Goal: Obtain resource: Download file/media

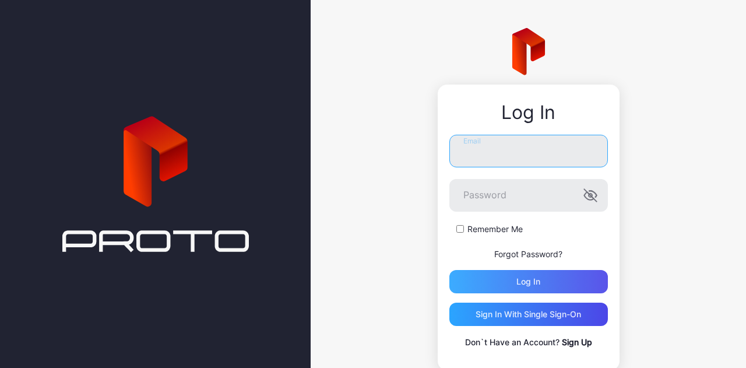
type input "**********"
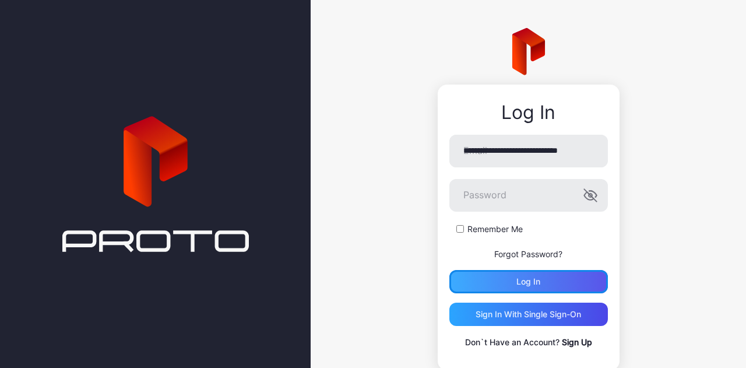
click at [503, 281] on div "Log in" at bounding box center [528, 281] width 159 height 23
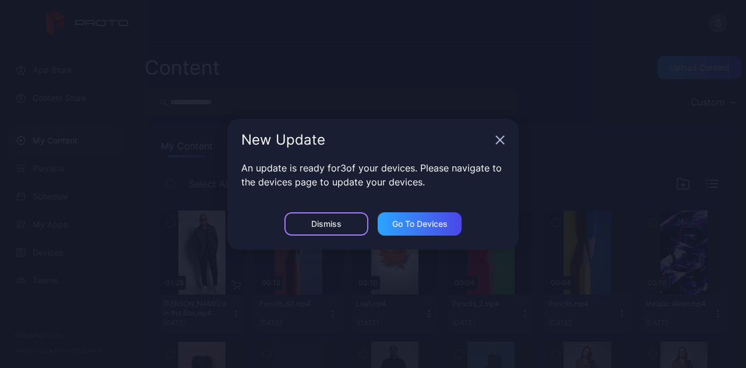
click at [337, 223] on div "Dismiss" at bounding box center [326, 223] width 30 height 9
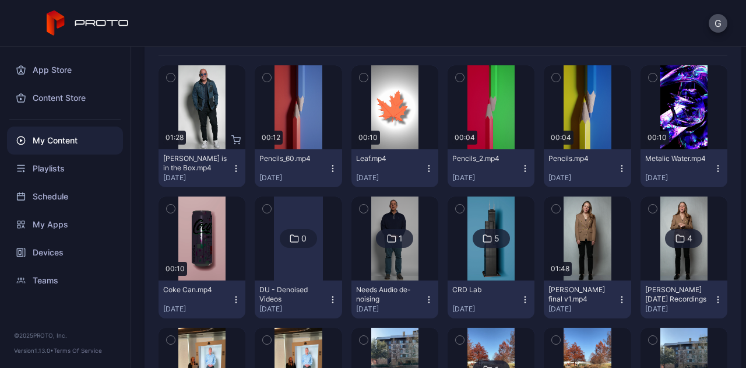
scroll to position [146, 0]
click at [424, 168] on icon "button" at bounding box center [428, 167] width 9 height 9
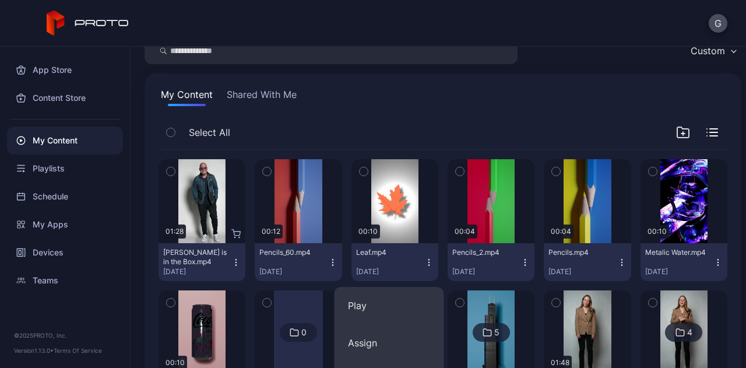
scroll to position [32, 0]
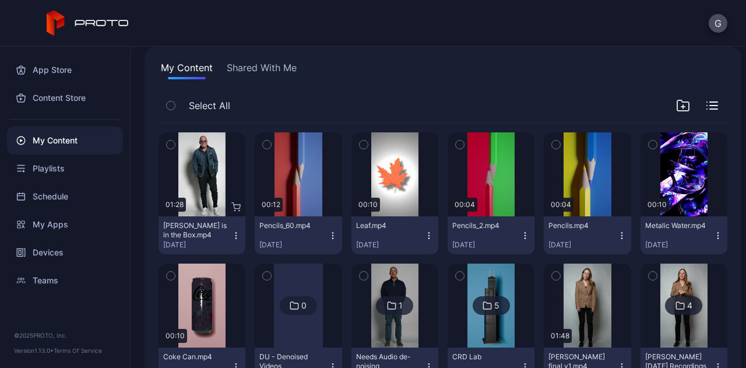
scroll to position [0, 0]
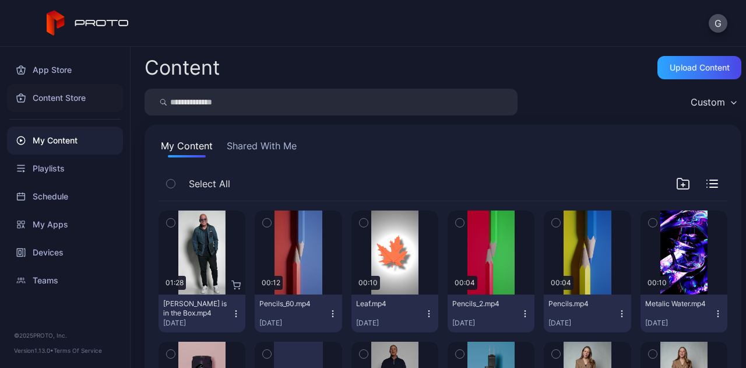
click at [60, 104] on div "Content Store" at bounding box center [65, 98] width 116 height 28
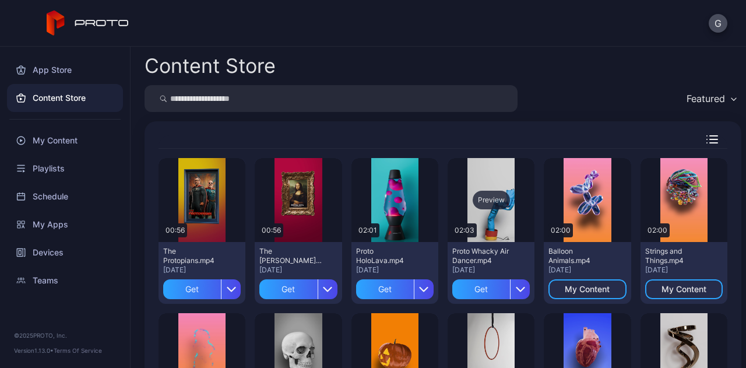
scroll to position [31, 0]
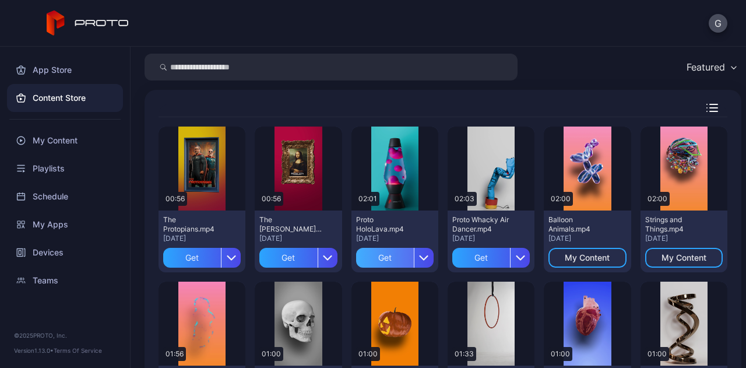
click at [382, 260] on div "Get" at bounding box center [385, 258] width 58 height 20
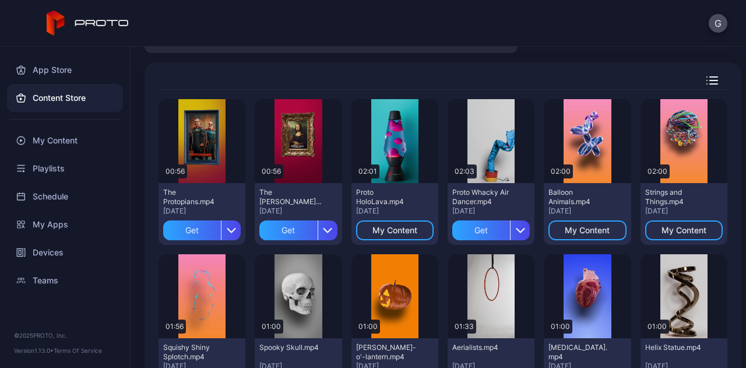
scroll to position [62, 0]
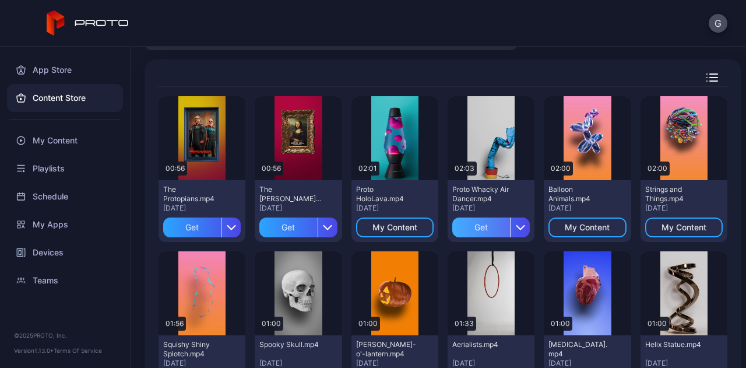
click at [474, 229] on div "Get" at bounding box center [481, 227] width 58 height 20
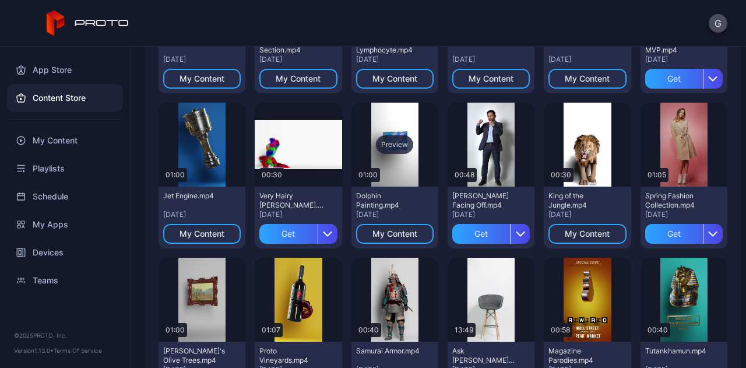
scroll to position [0, 0]
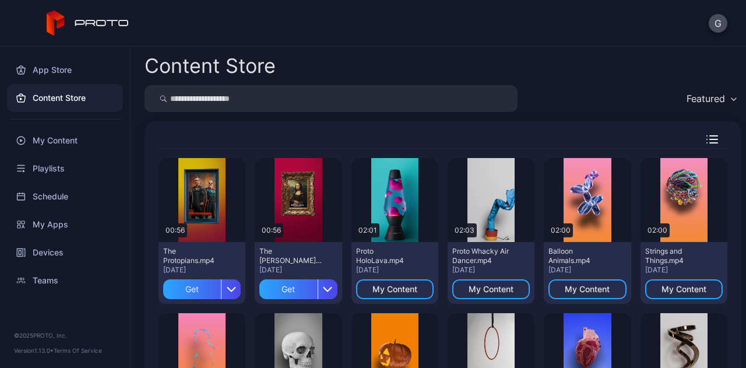
click at [398, 265] on div "[DATE]" at bounding box center [395, 269] width 78 height 9
click at [394, 200] on div "Preview" at bounding box center [394, 200] width 37 height 19
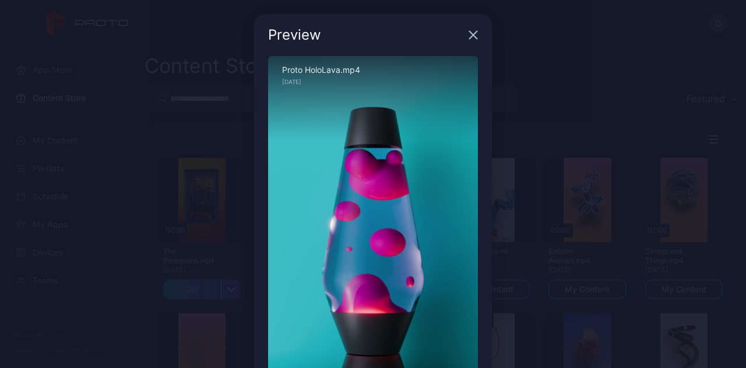
click at [466, 29] on div "Preview" at bounding box center [373, 35] width 238 height 42
click at [469, 34] on icon "button" at bounding box center [473, 34] width 9 height 9
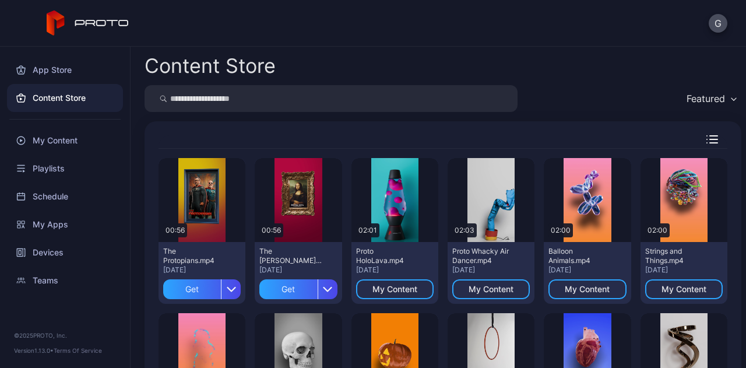
drag, startPoint x: 405, startPoint y: 256, endPoint x: 367, endPoint y: 73, distance: 186.9
click at [367, 73] on div "Content Store" at bounding box center [443, 66] width 597 height 20
click at [388, 191] on div "Preview" at bounding box center [394, 200] width 37 height 19
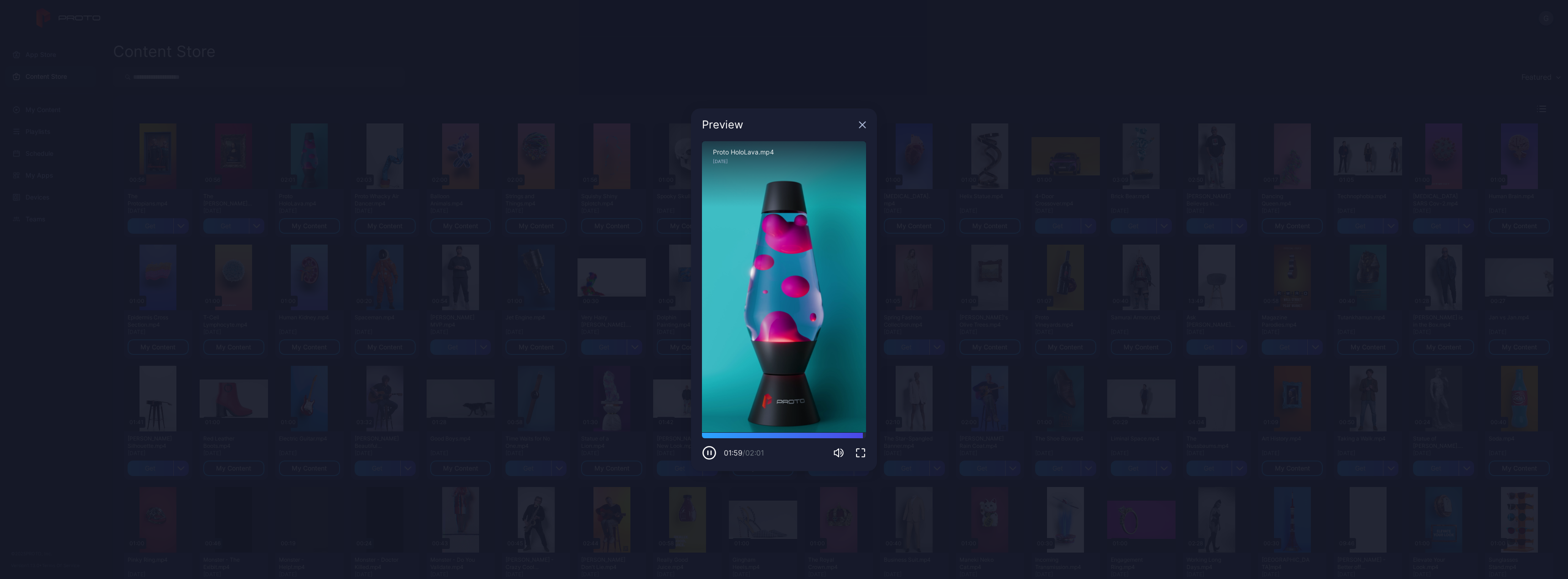
click at [583, 125] on icon "button" at bounding box center [863, 125] width 6 height 6
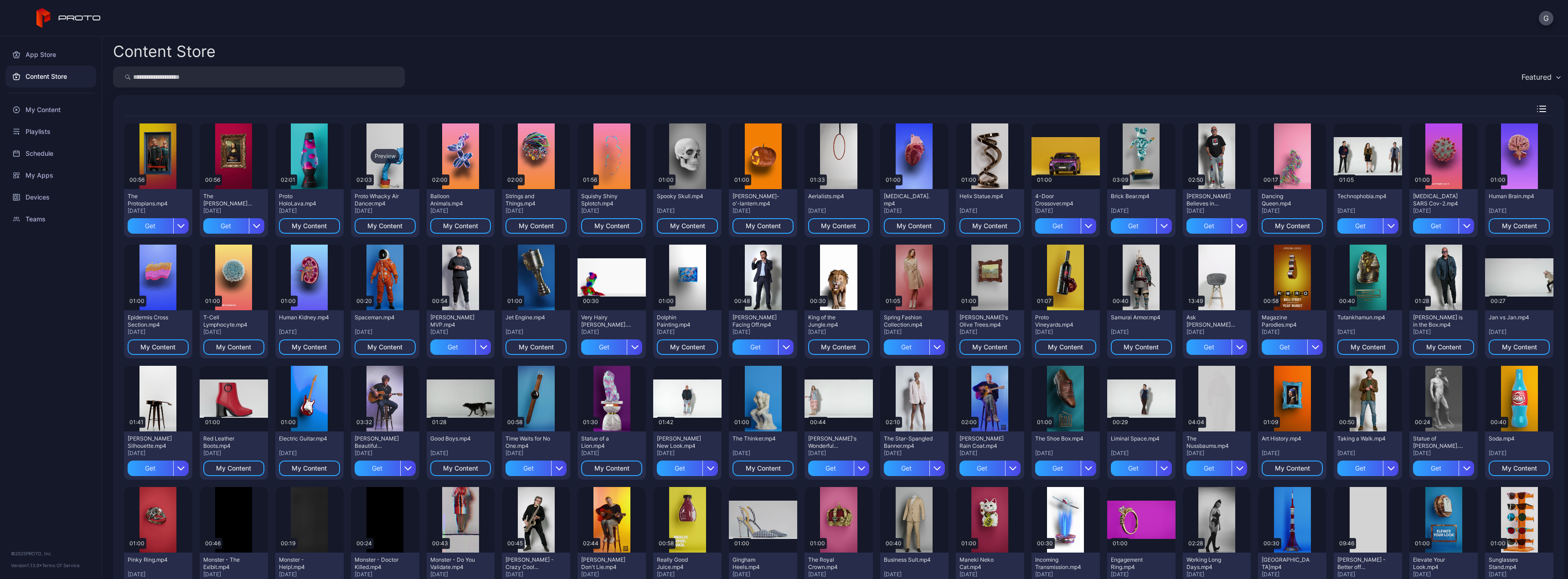
click at [384, 155] on div "Preview" at bounding box center [385, 156] width 29 height 15
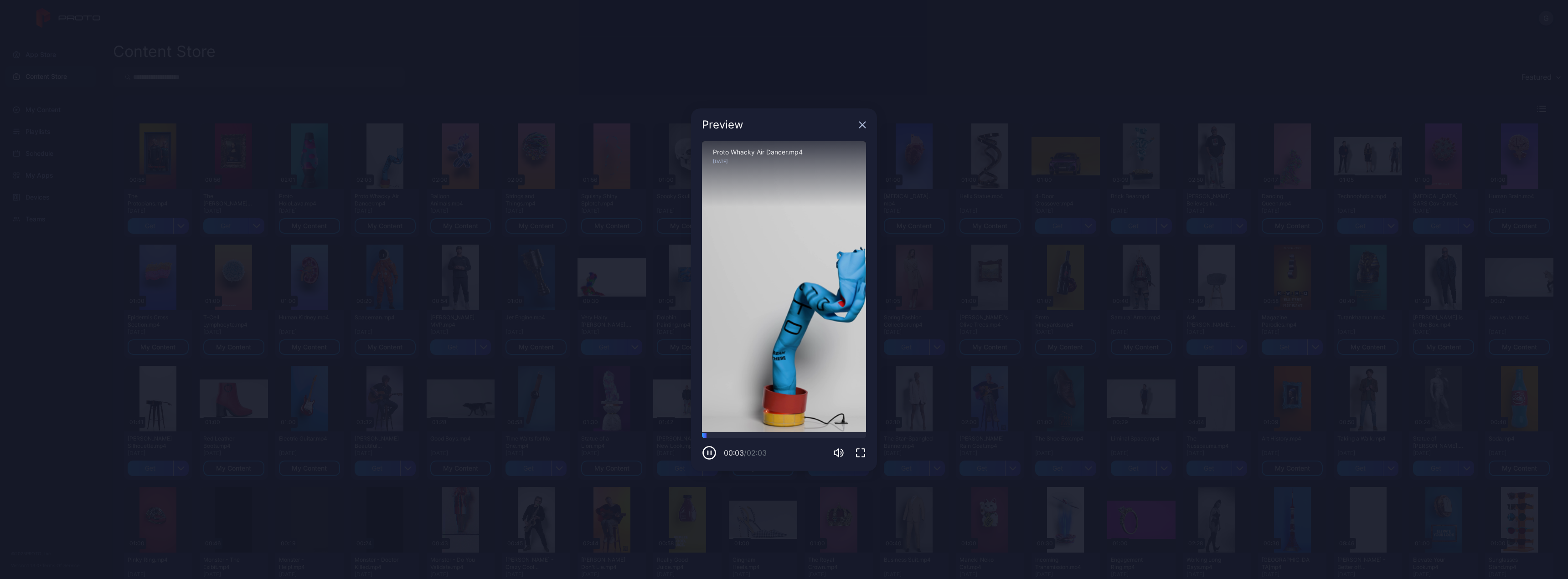
click at [583, 287] on icon "button" at bounding box center [860, 452] width 11 height 11
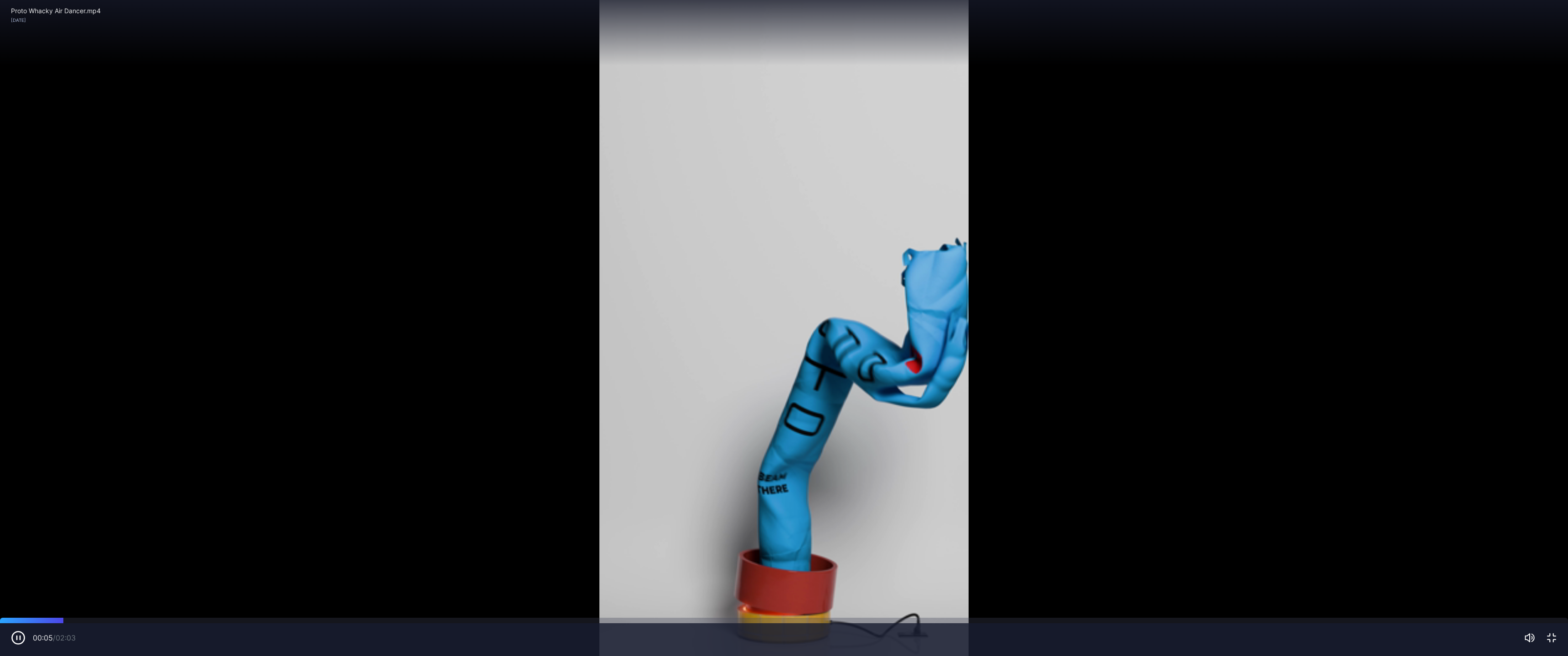
click at [464, 287] on div "Sorry, your browser doesn‘t support embedded videos" at bounding box center [784, 328] width 1568 height 656
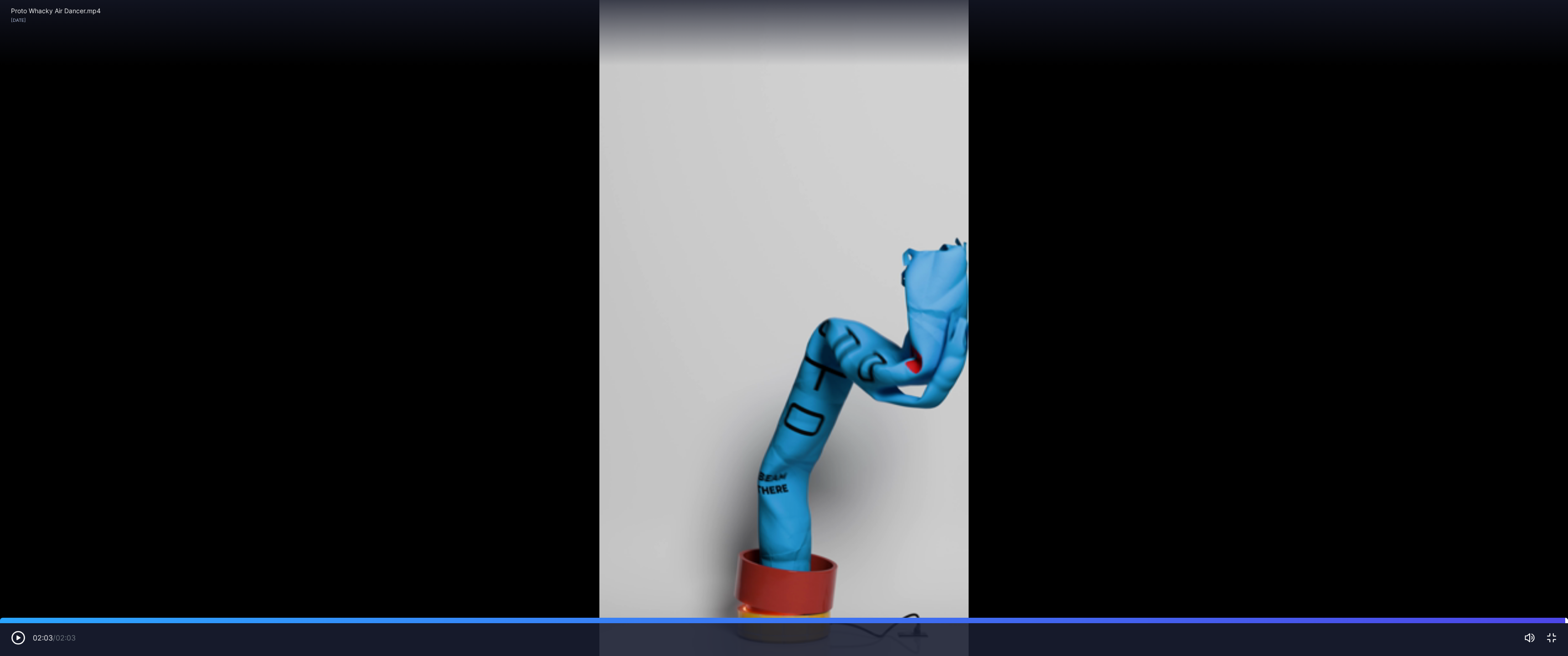
click at [30, 287] on div at bounding box center [784, 620] width 1568 height 5
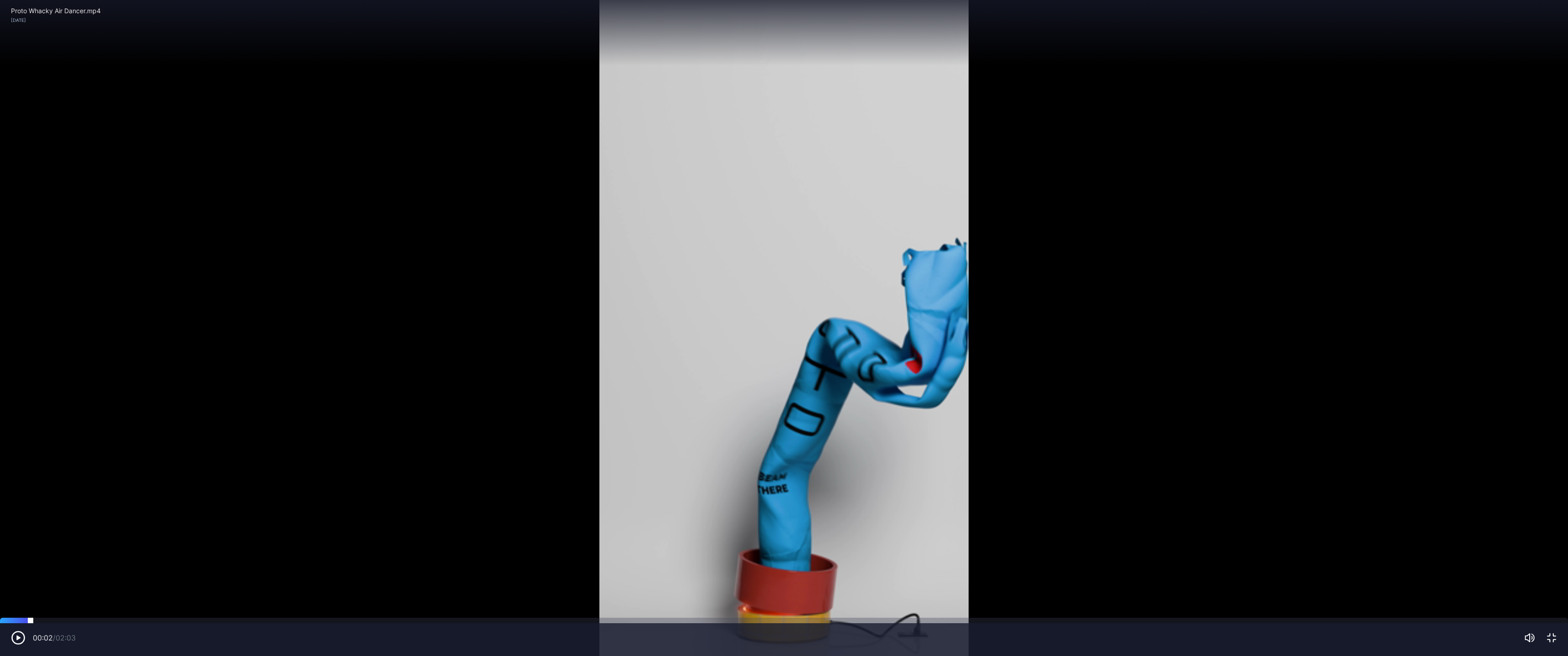
click at [5, 287] on div at bounding box center [784, 620] width 1568 height 5
click at [272, 287] on div "00:00 / 02:03" at bounding box center [784, 640] width 1568 height 33
click at [270, 287] on div "00:00 / 02:03" at bounding box center [784, 640] width 1568 height 33
click at [269, 287] on div at bounding box center [784, 620] width 1568 height 5
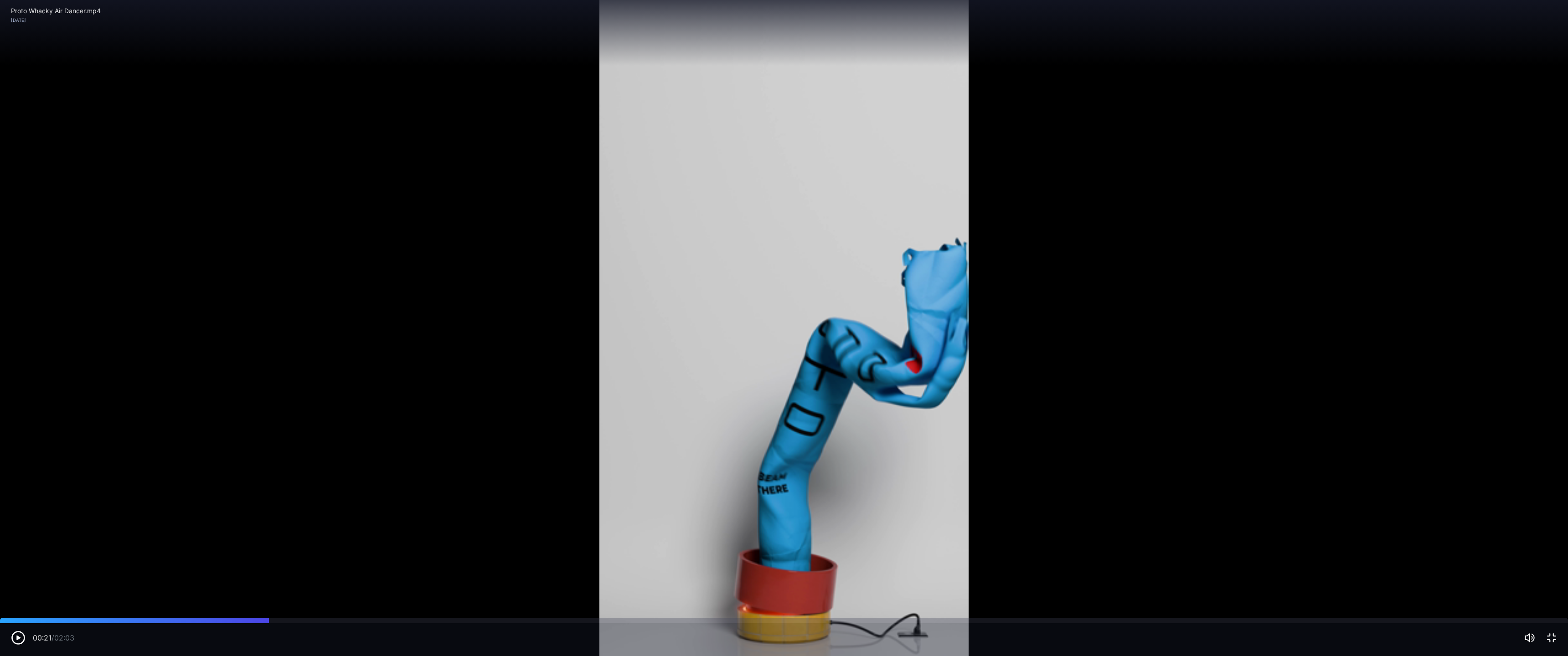
click at [84, 287] on div "Sorry, your browser doesn‘t support embedded videos" at bounding box center [784, 328] width 1568 height 656
click at [353, 287] on div "Sorry, your browser doesn‘t support embedded videos" at bounding box center [784, 328] width 1568 height 656
click at [23, 287] on icon "button" at bounding box center [18, 638] width 15 height 15
click at [372, 208] on div "Sorry, your browser doesn‘t support embedded videos" at bounding box center [784, 328] width 1568 height 656
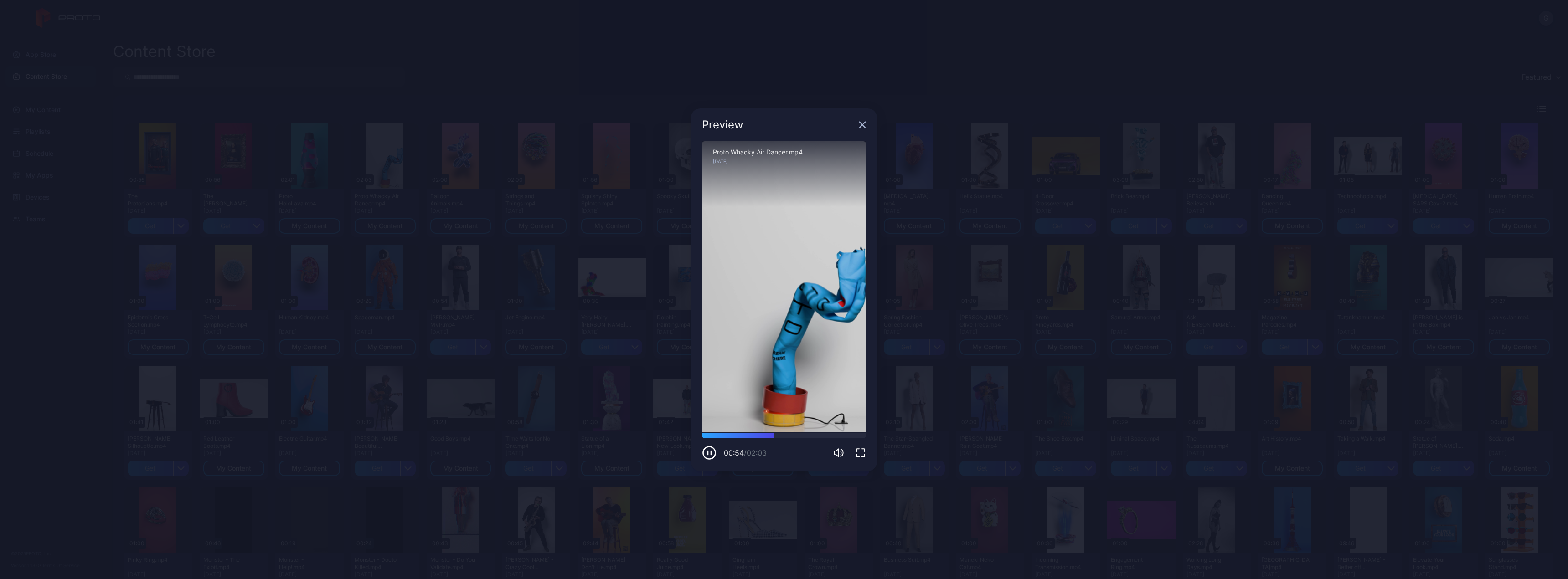
click at [583, 126] on icon "button" at bounding box center [863, 125] width 6 height 6
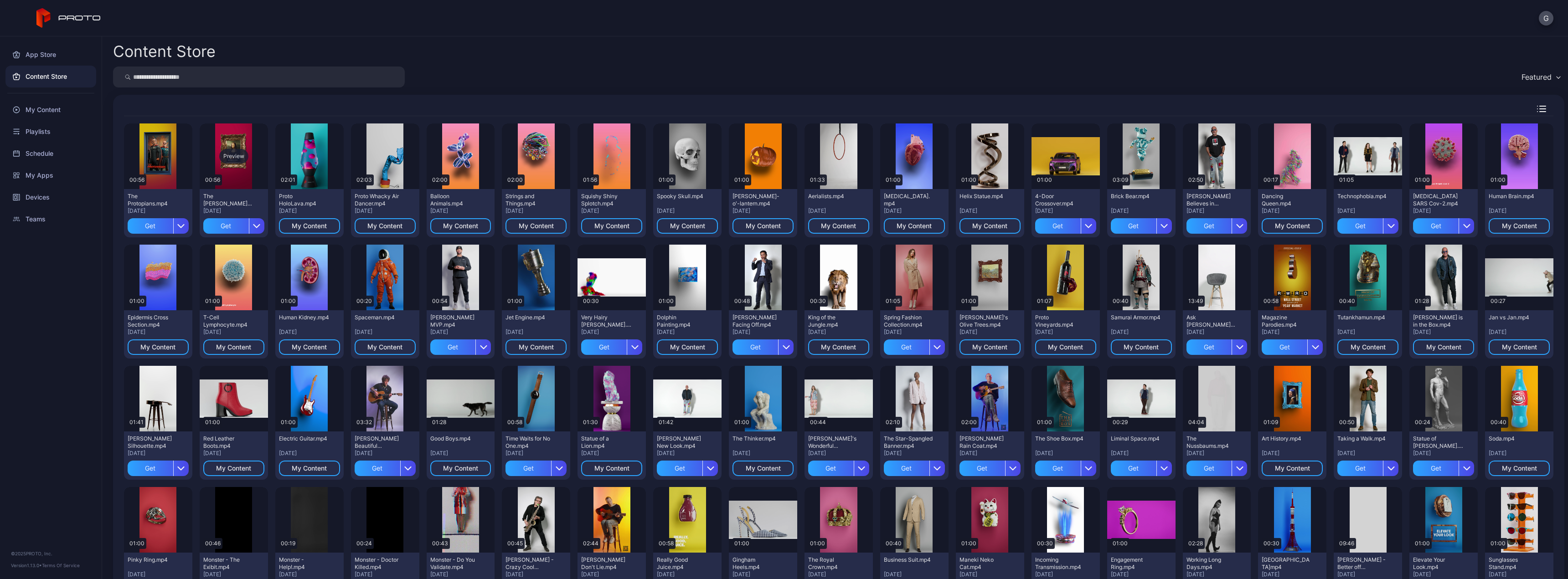
click at [236, 155] on div "Preview" at bounding box center [233, 156] width 29 height 15
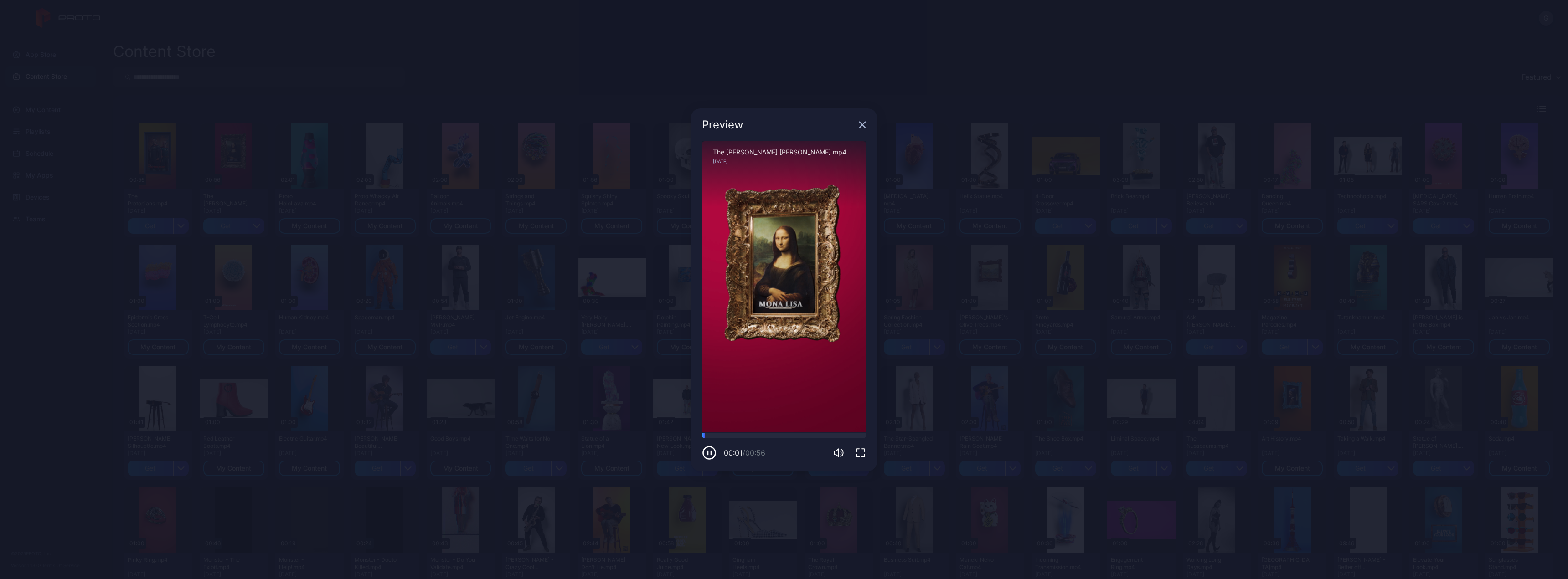
click at [583, 287] on div "00:01 / 00:56" at bounding box center [784, 452] width 164 height 15
click at [583, 287] on icon "button" at bounding box center [860, 452] width 11 height 11
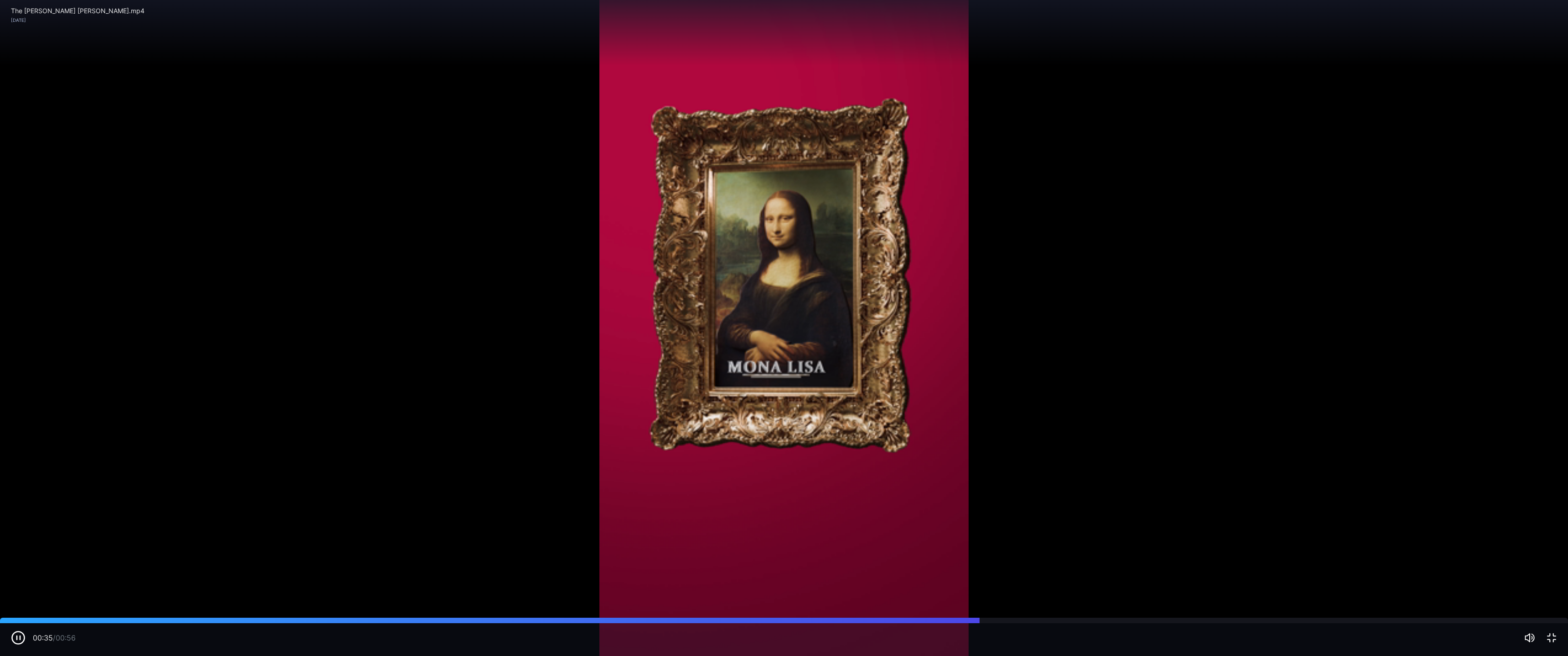
click at [399, 287] on div "Sorry, your browser doesn‘t support embedded videos" at bounding box center [784, 328] width 1568 height 656
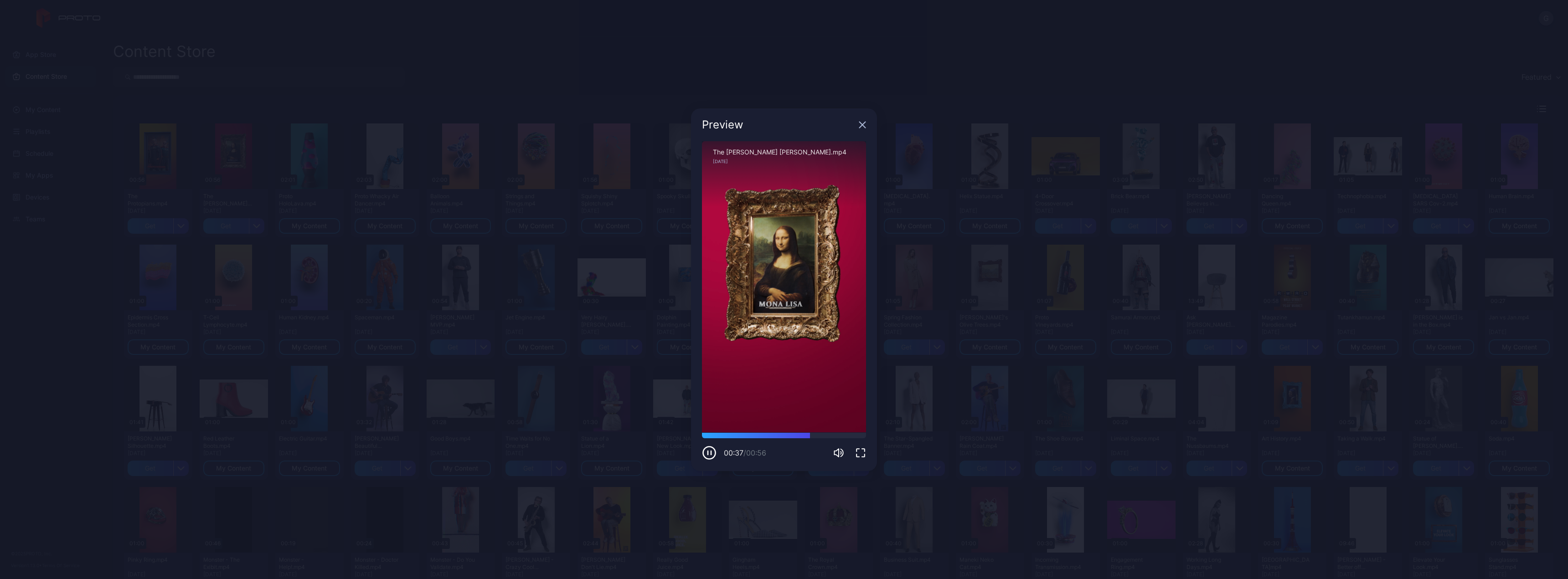
click at [583, 124] on icon "button" at bounding box center [863, 125] width 6 height 6
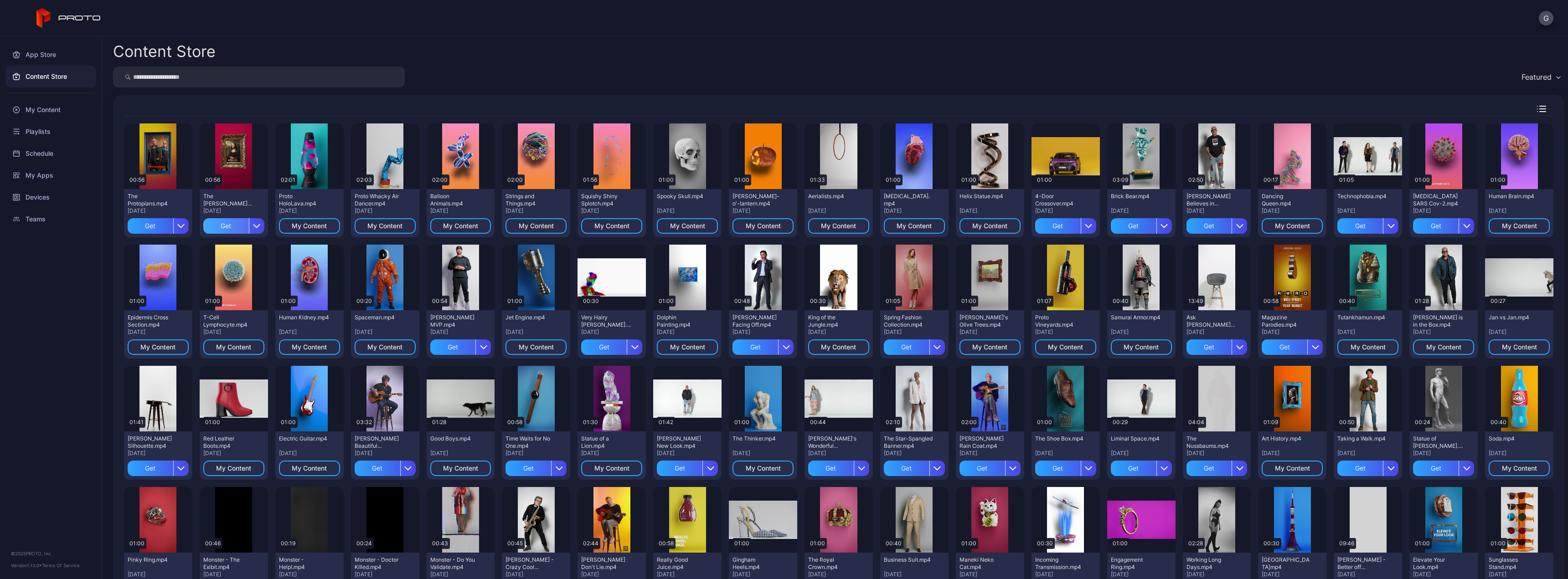
click at [230, 223] on div "Get" at bounding box center [226, 226] width 45 height 16
click at [307, 160] on div "Preview" at bounding box center [309, 156] width 29 height 15
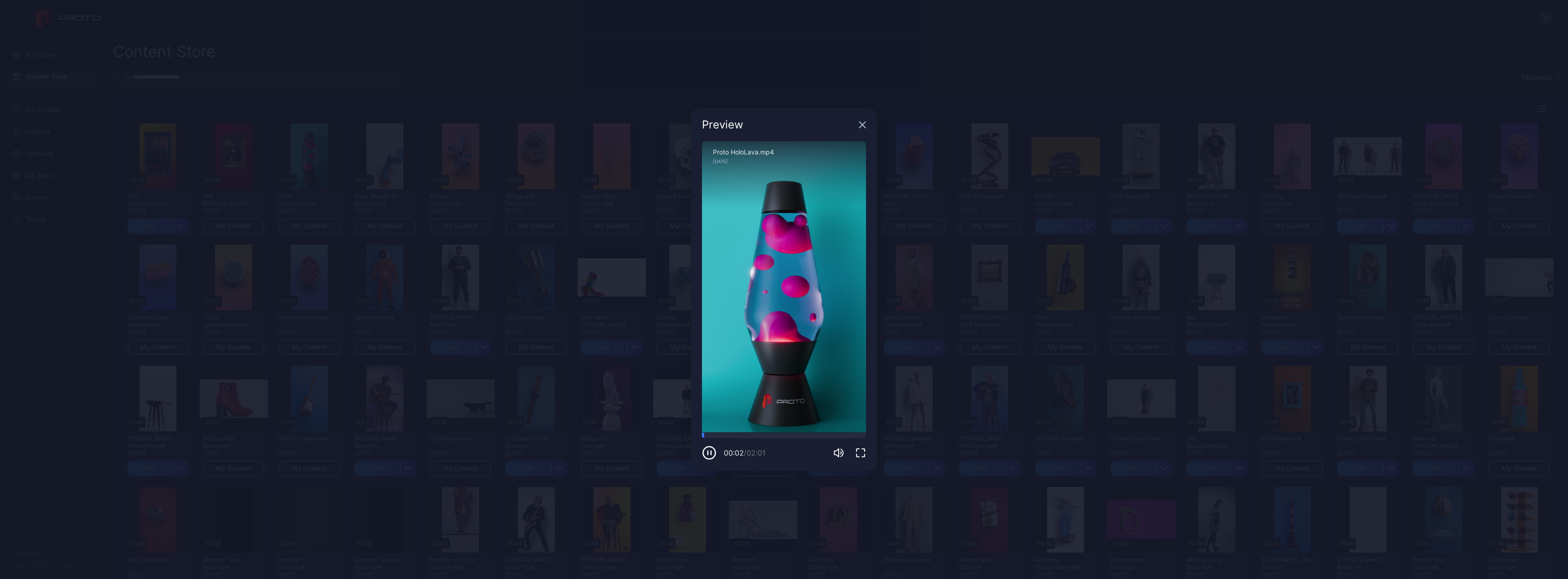
click at [583, 287] on icon "button" at bounding box center [860, 452] width 11 height 11
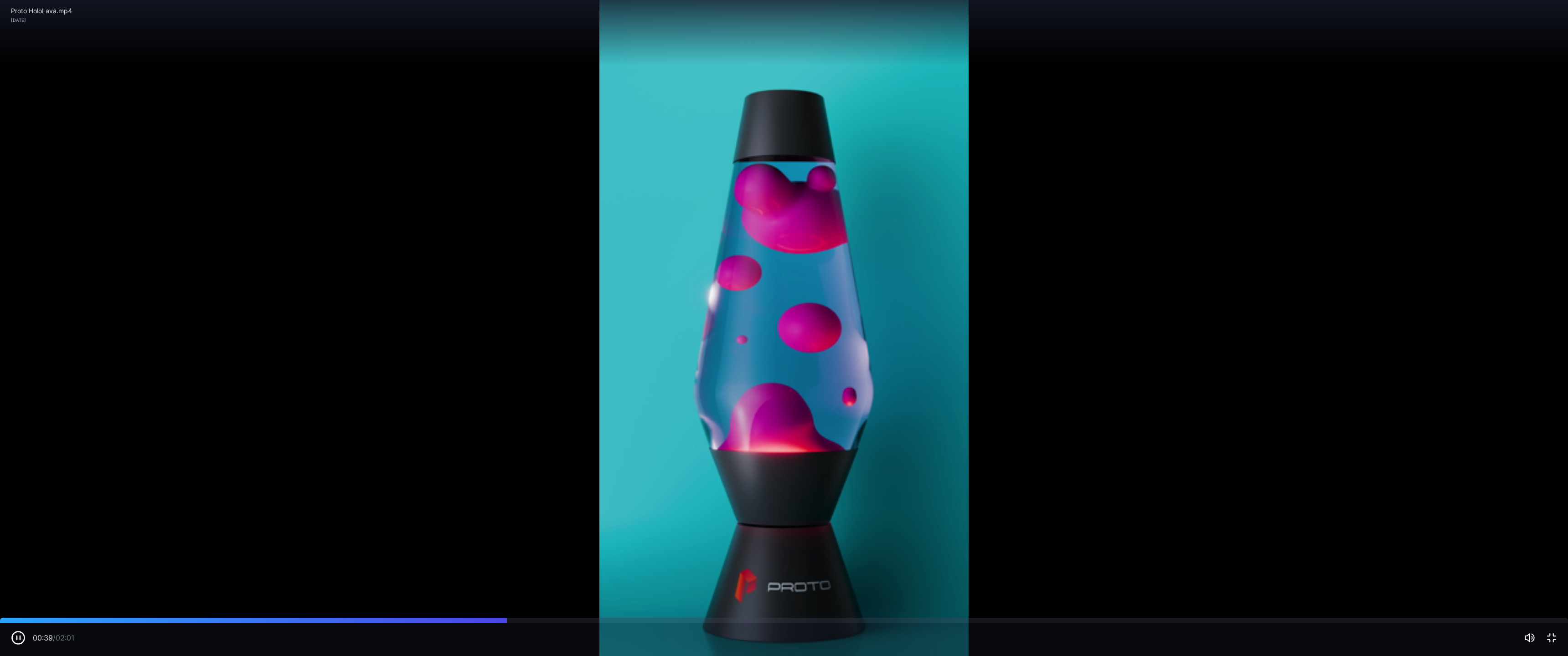
click at [376, 287] on div "Sorry, your browser doesn‘t support embedded videos" at bounding box center [784, 328] width 1568 height 656
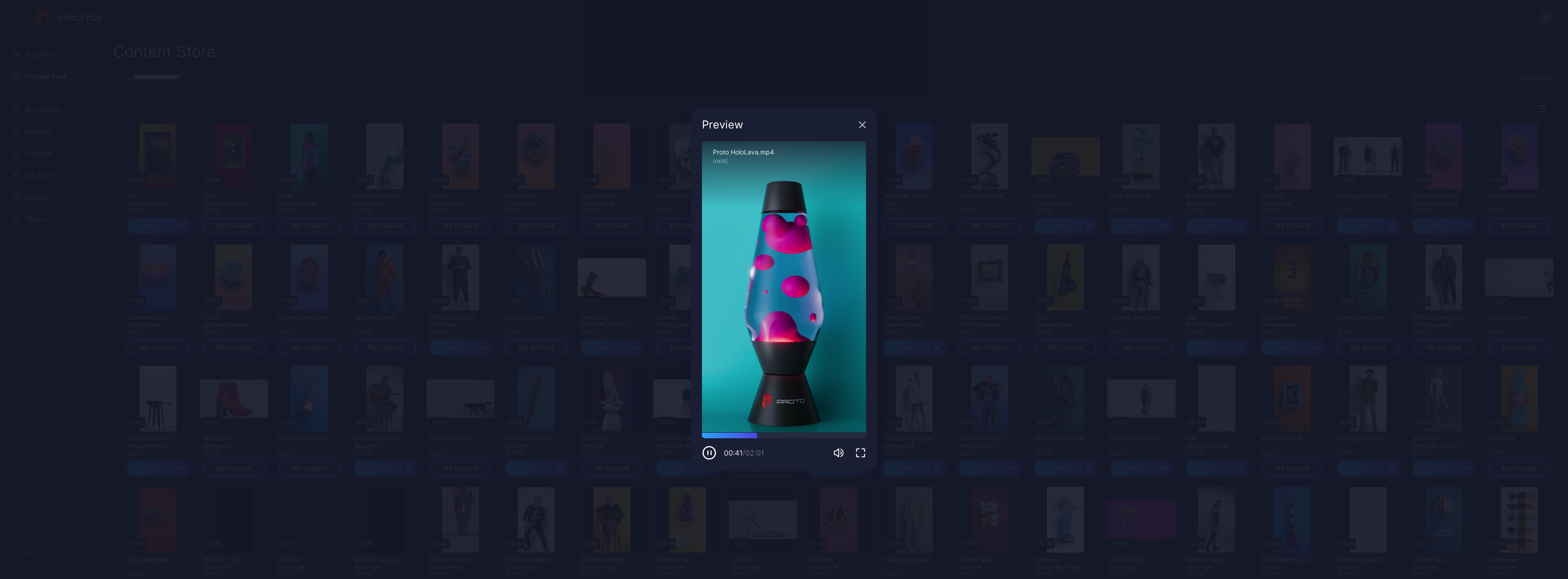
click at [583, 123] on icon "button" at bounding box center [862, 124] width 7 height 7
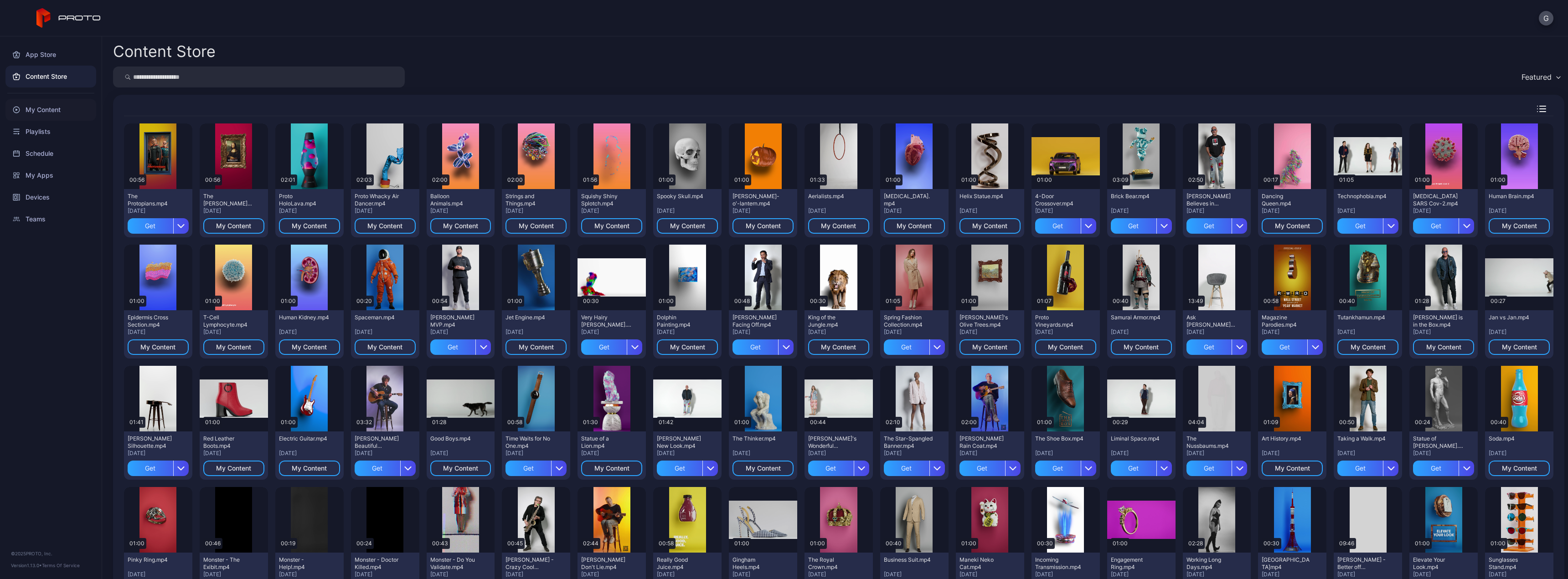
click at [48, 110] on div "My Content" at bounding box center [51, 109] width 91 height 22
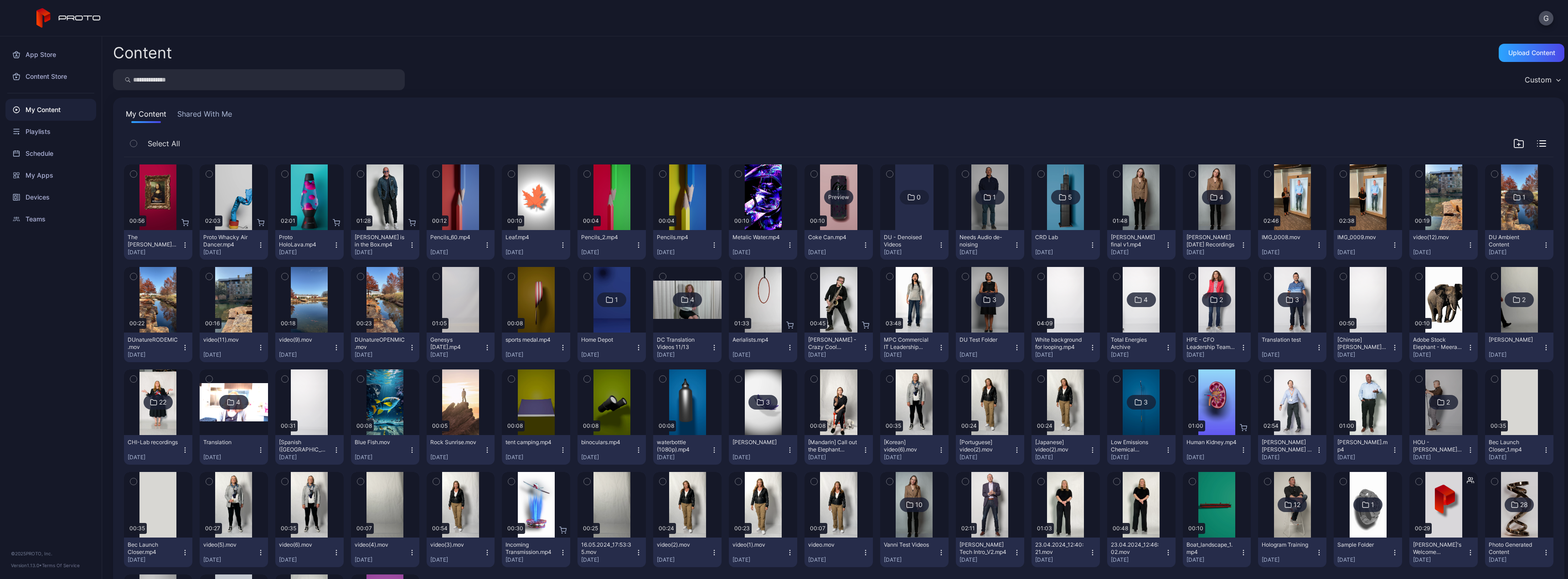
click at [583, 198] on div "Preview" at bounding box center [838, 197] width 29 height 15
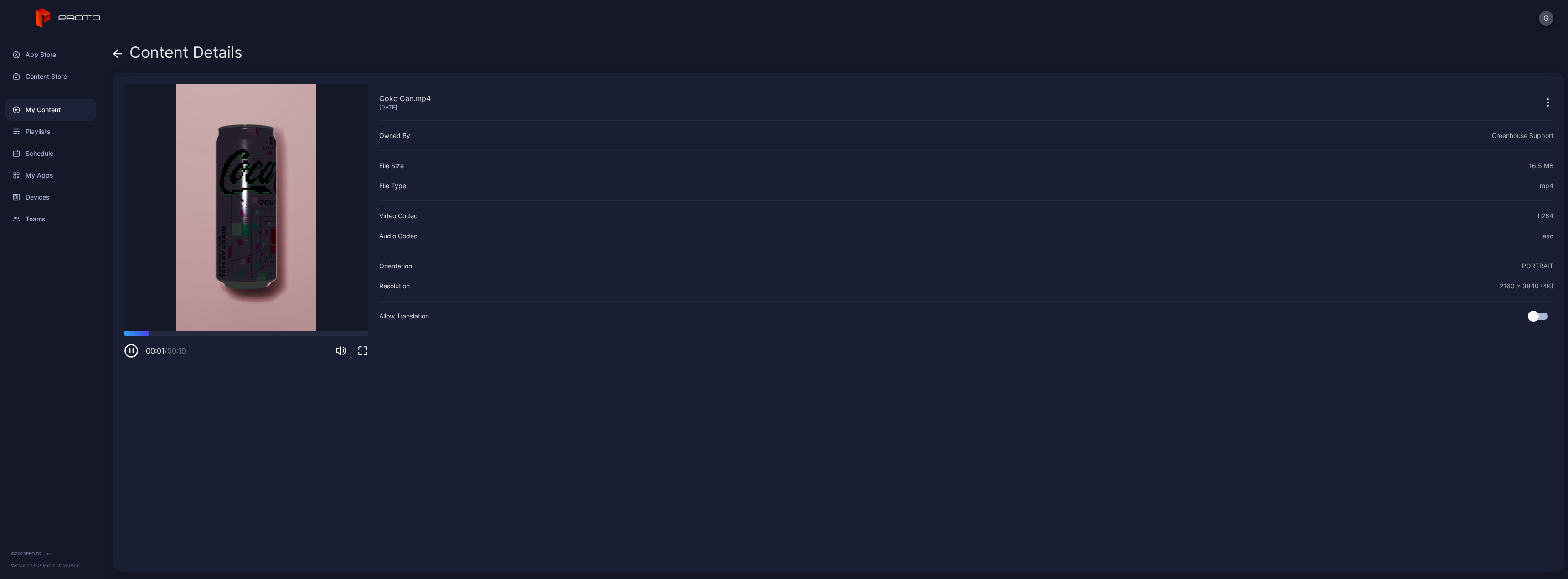
click at [363, 287] on icon "button" at bounding box center [363, 351] width 11 height 11
click at [583, 99] on icon "button" at bounding box center [1548, 102] width 11 height 11
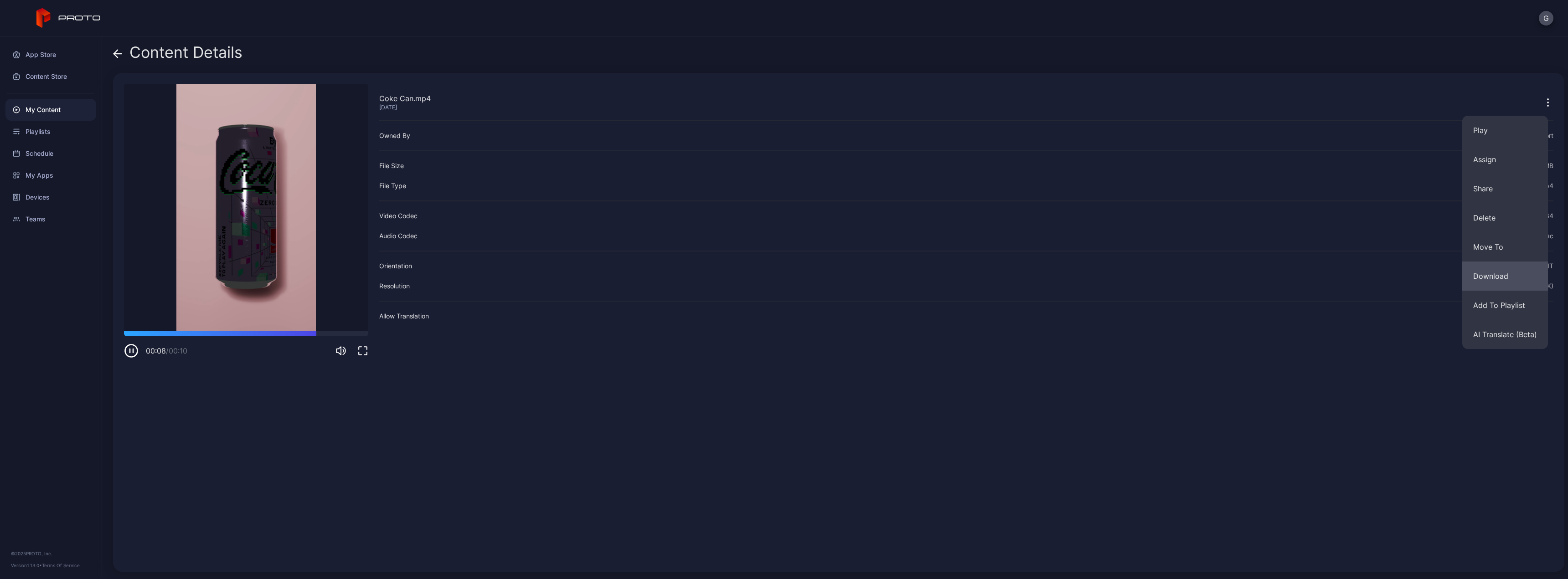
click at [583, 283] on button "Download" at bounding box center [1505, 276] width 86 height 29
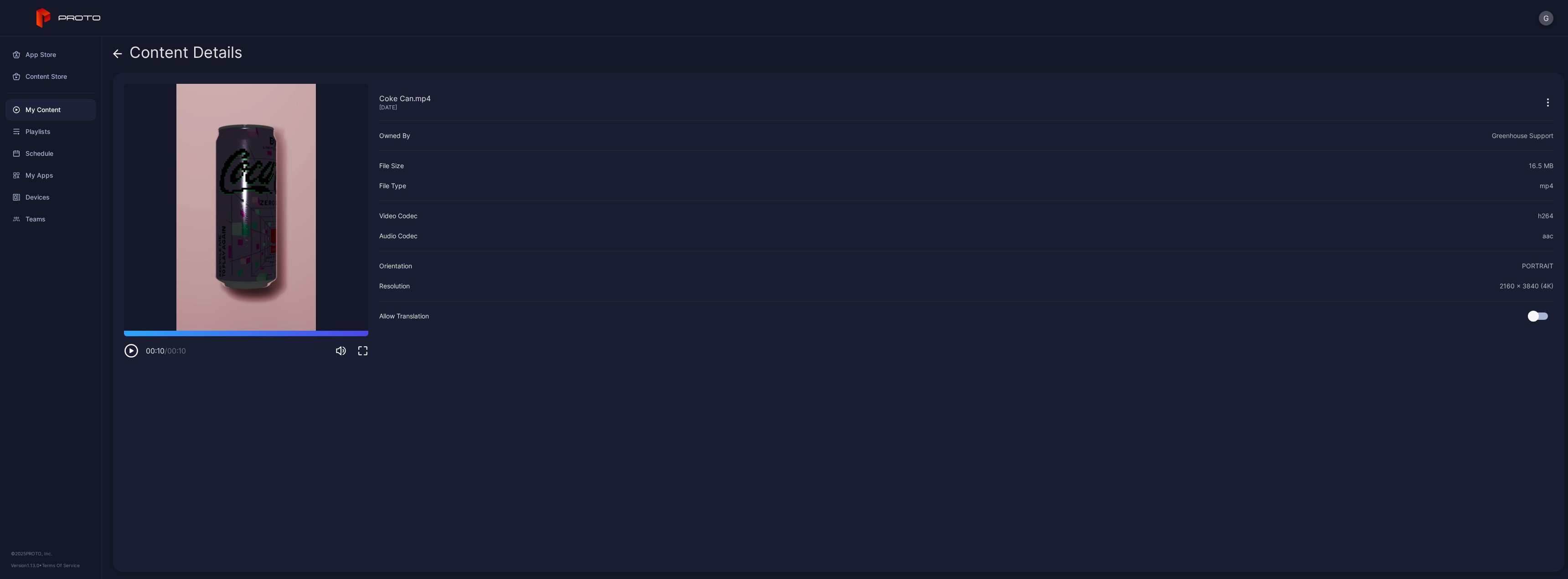
click at [583, 31] on div "G" at bounding box center [784, 18] width 1568 height 37
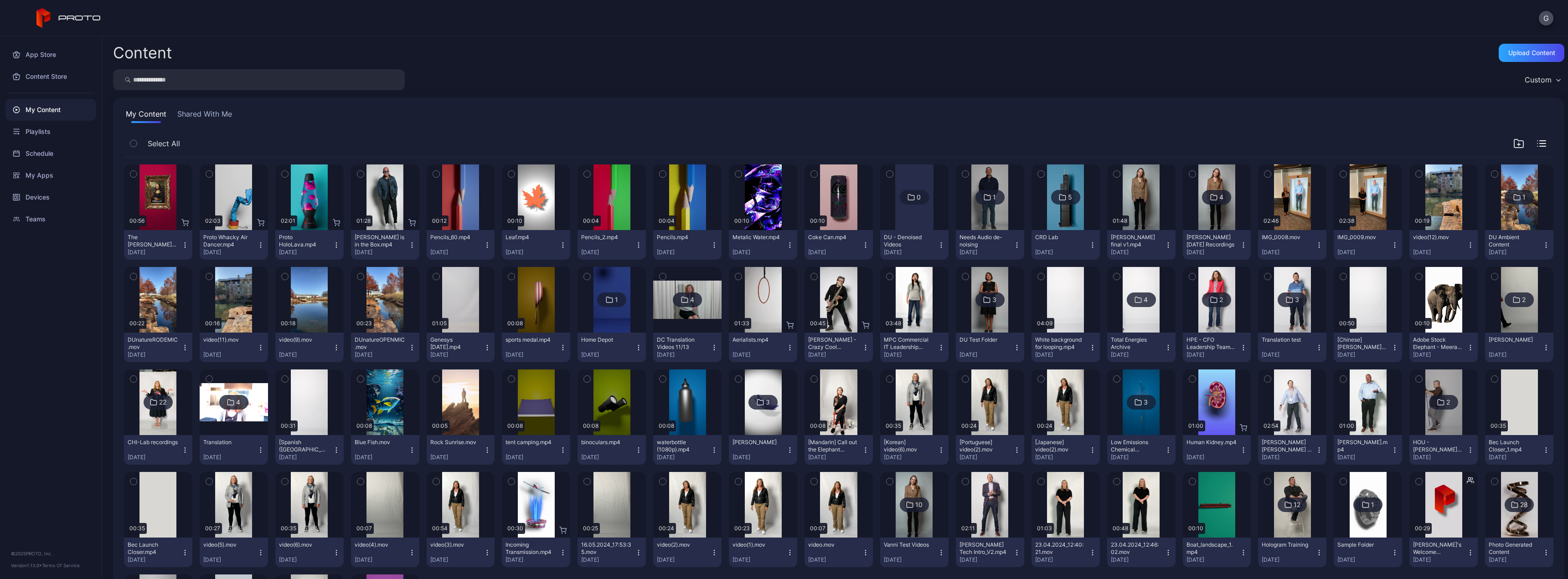
click at [583, 287] on div "1" at bounding box center [616, 299] width 3 height 8
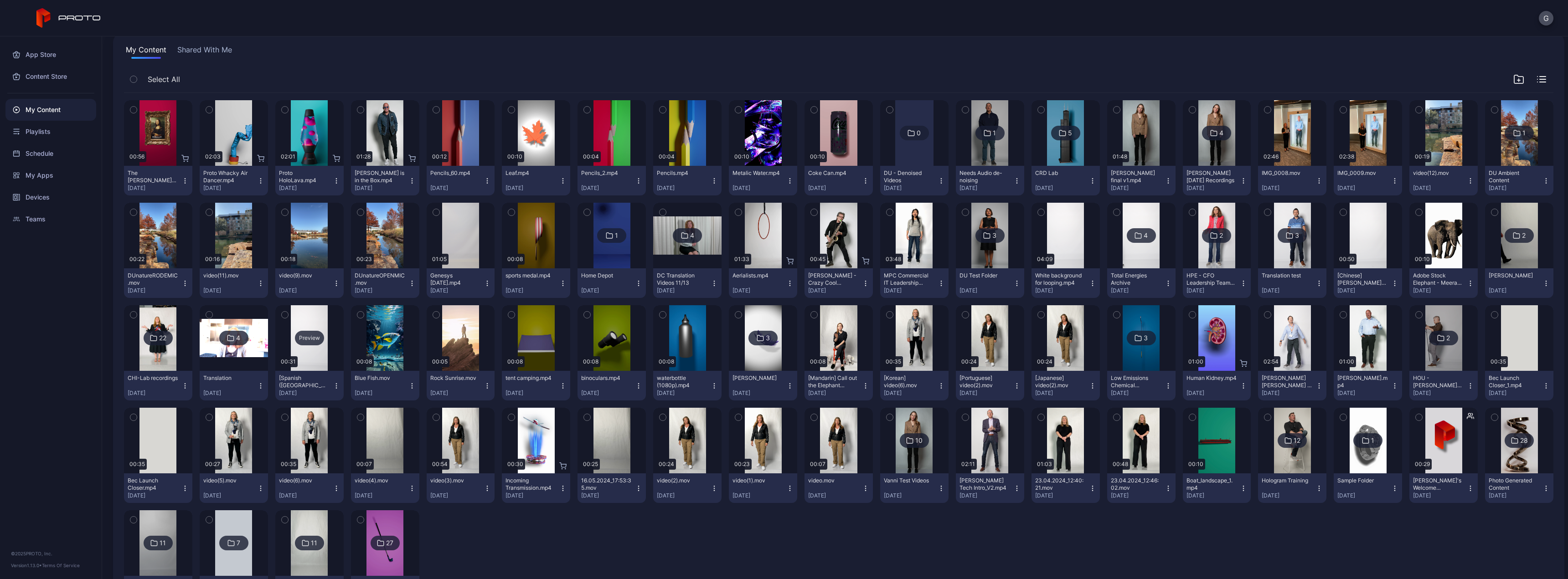
scroll to position [65, 0]
click at [583, 287] on icon "button" at bounding box center [1243, 488] width 7 height 7
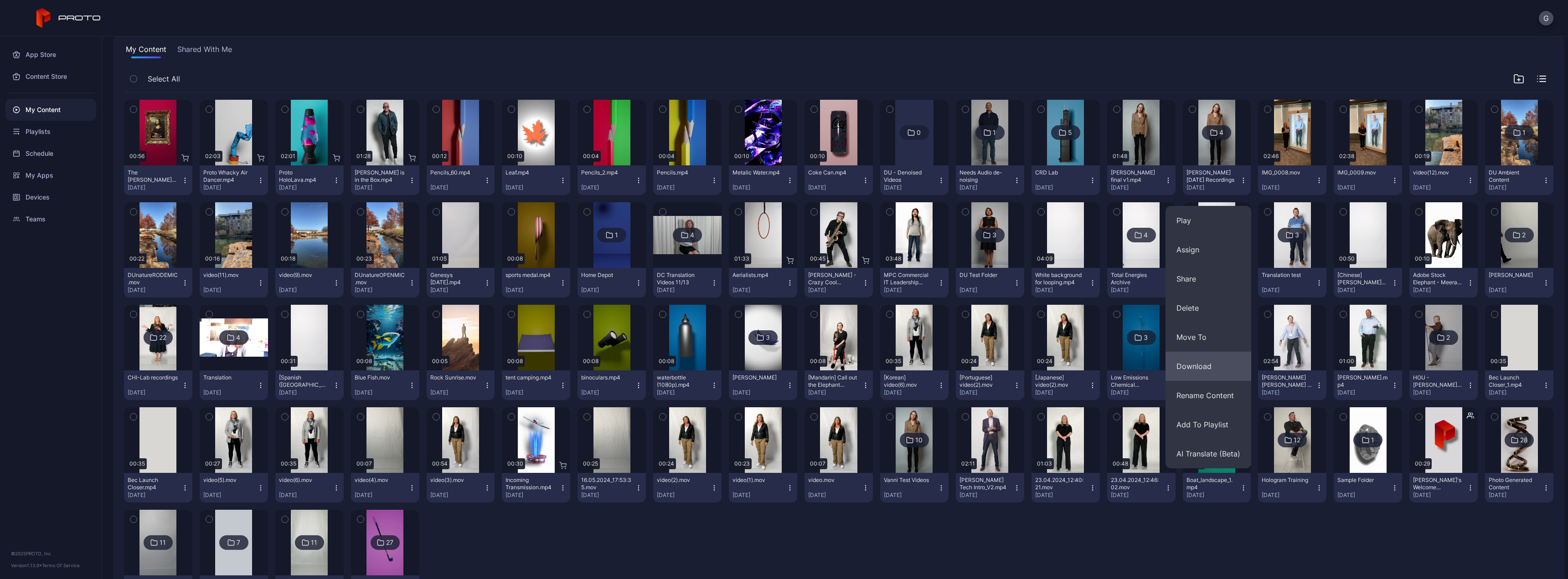
click at [583, 287] on button "Download" at bounding box center [1208, 366] width 86 height 29
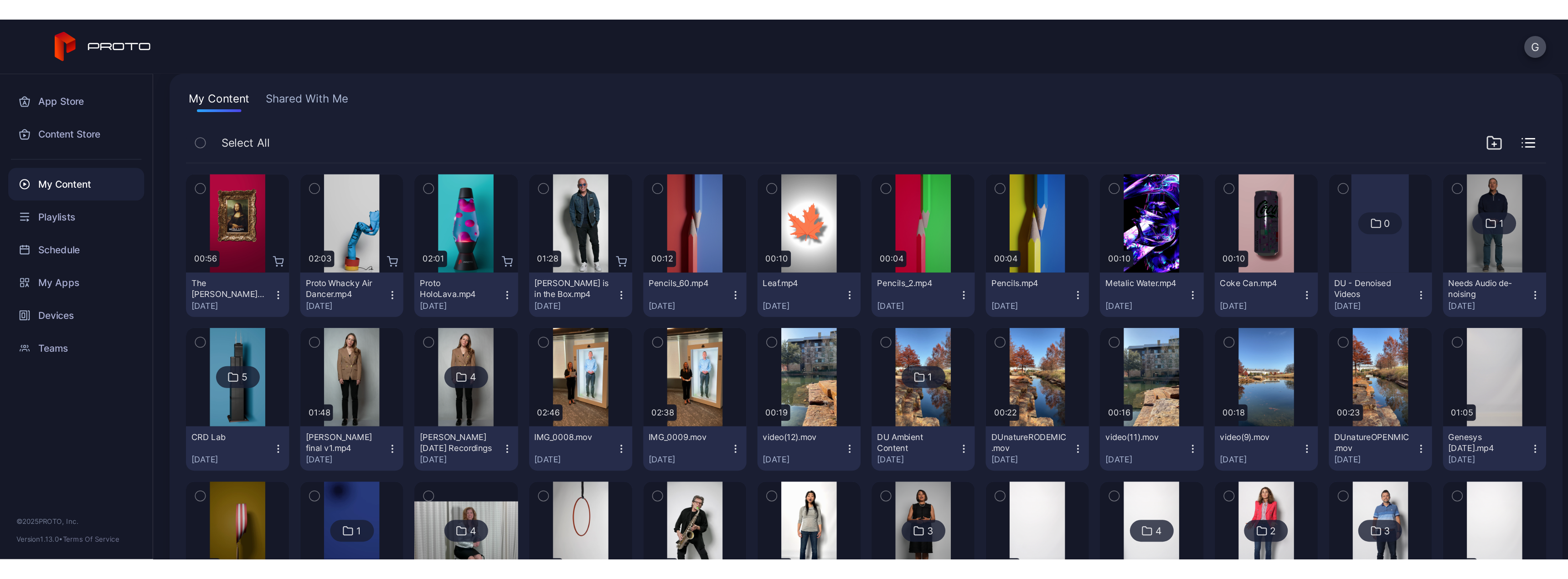
scroll to position [62, 0]
